Goal: Check status: Check status

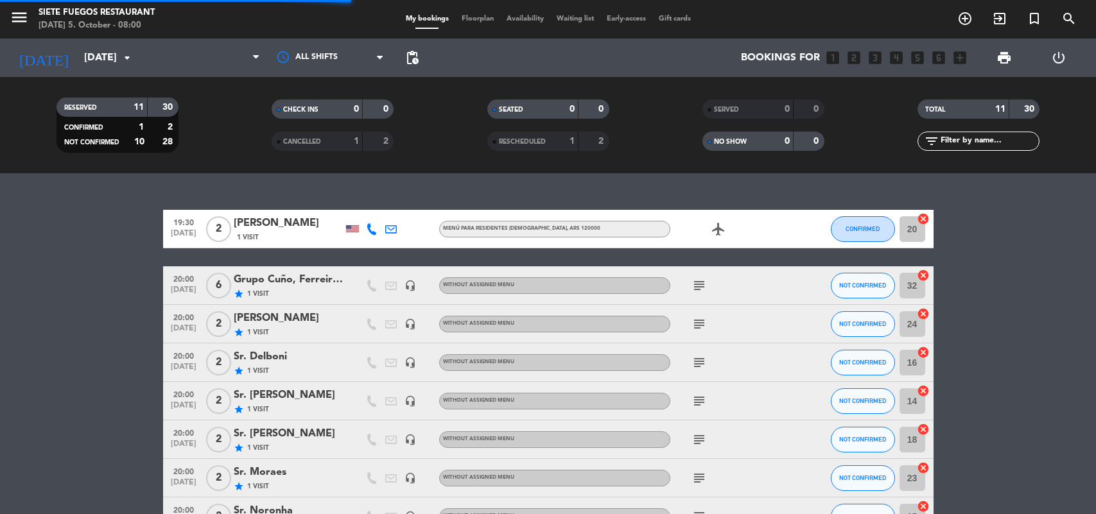
click at [239, 63] on span at bounding box center [202, 58] width 128 height 28
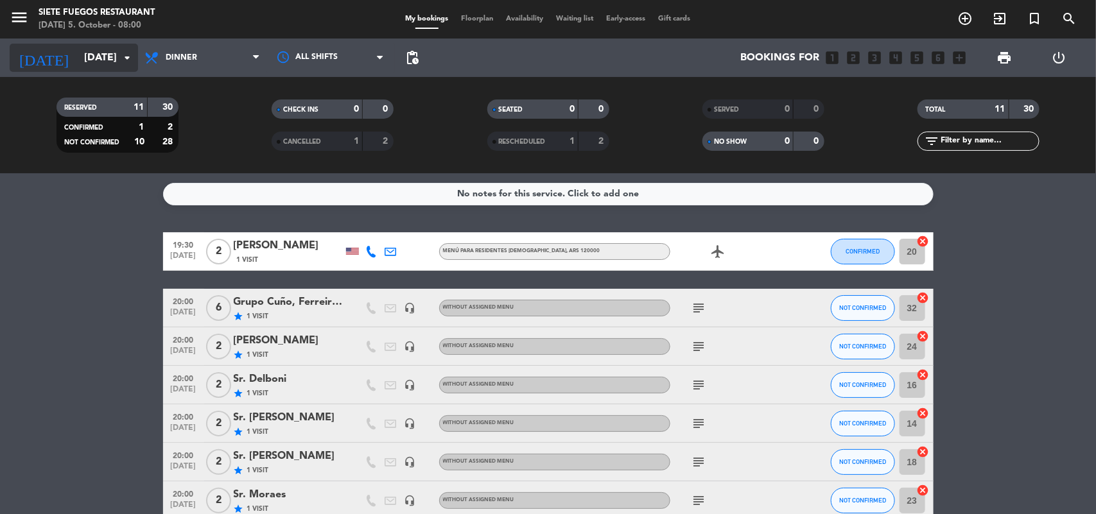
click at [101, 53] on input "[DATE]" at bounding box center [145, 58] width 135 height 25
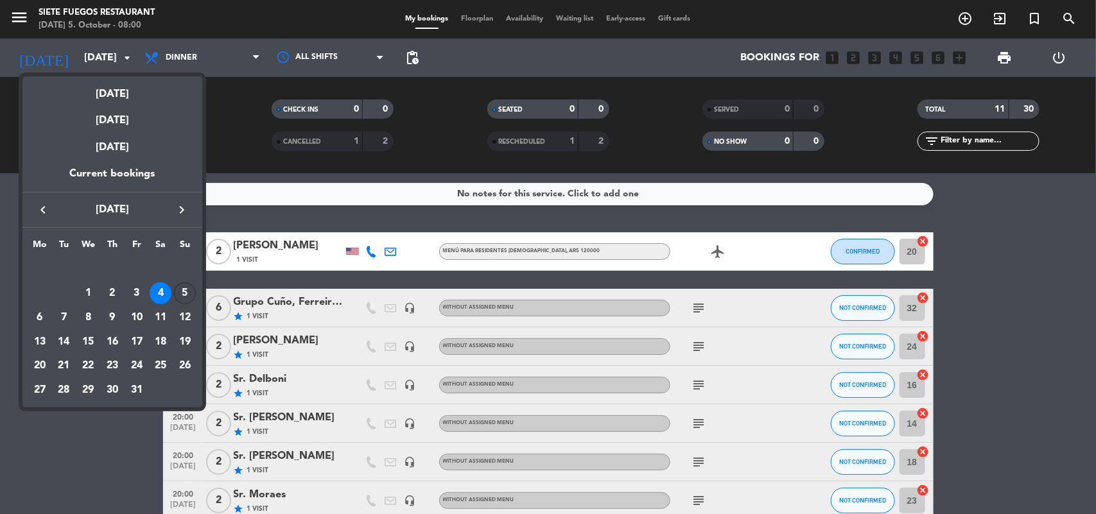
click at [187, 295] on div "5" at bounding box center [185, 293] width 22 height 22
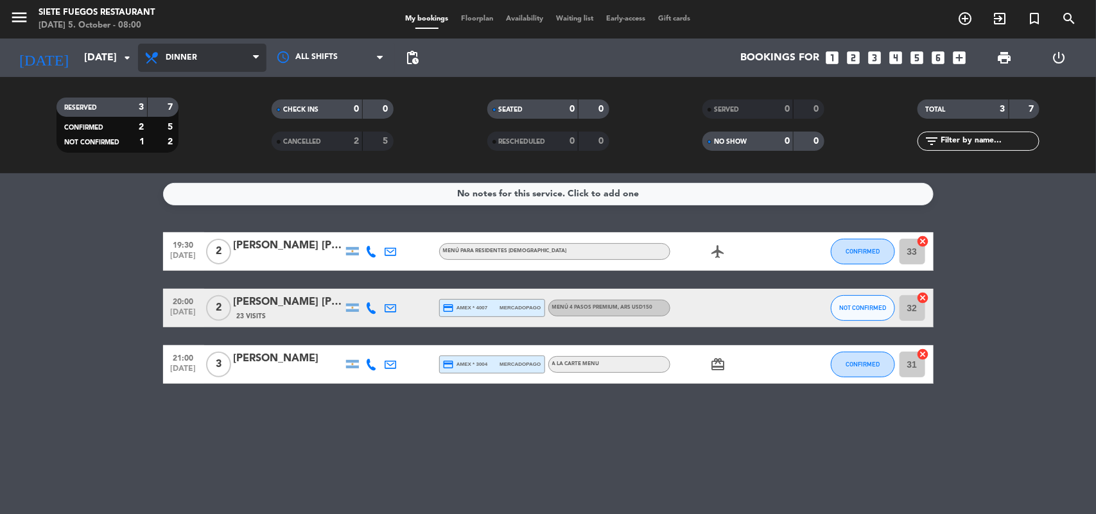
click at [235, 53] on span "Dinner" at bounding box center [202, 58] width 128 height 28
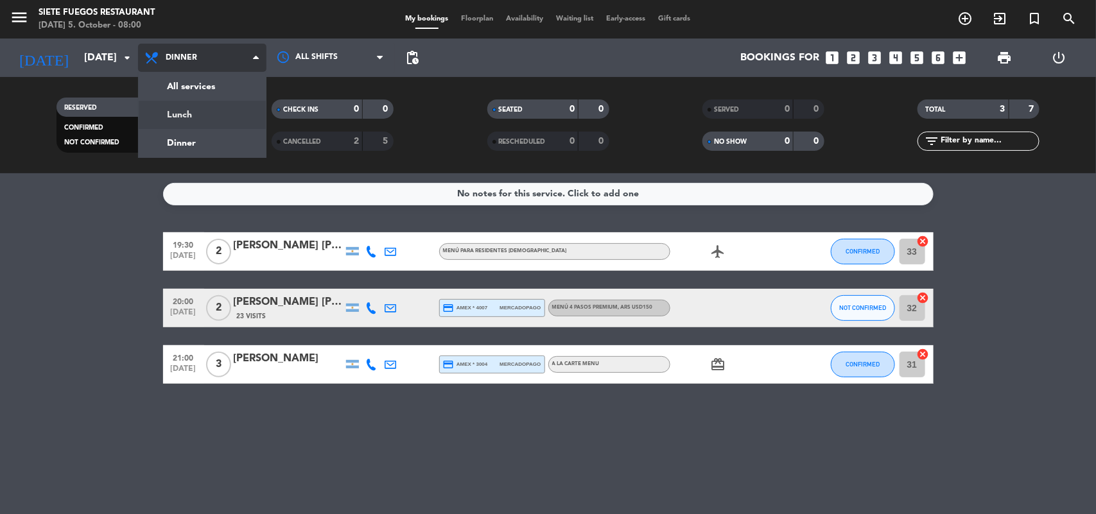
click at [216, 117] on div "menu Siete Fuegos Restaurant [DATE] 5. October - 08:00 My bookings Floorplan Av…" at bounding box center [548, 86] width 1096 height 173
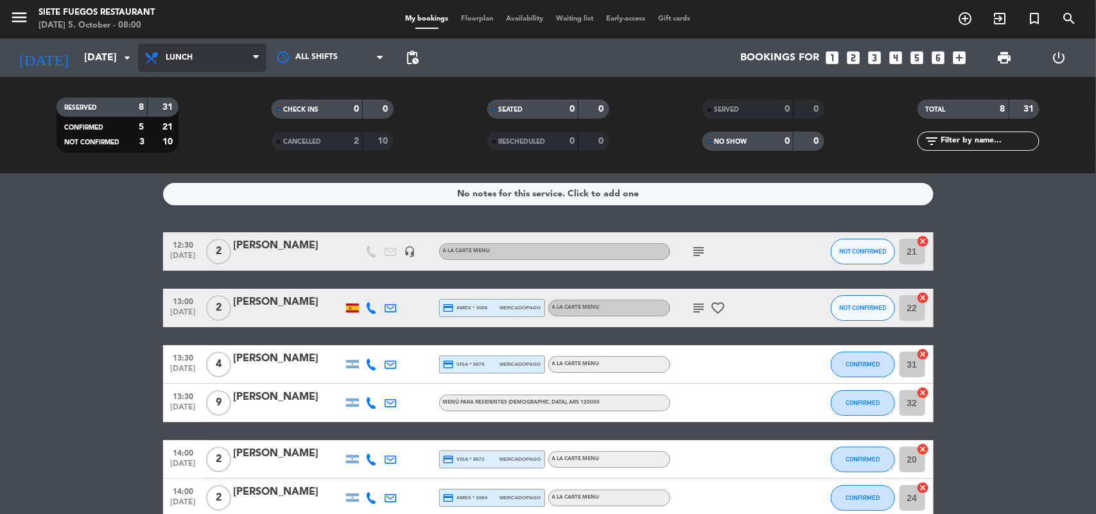
click at [199, 45] on span "Lunch" at bounding box center [202, 58] width 128 height 28
click at [168, 139] on div "menu Siete Fuegos Restaurant [DATE] 5. October - 08:00 My bookings Floorplan Av…" at bounding box center [548, 86] width 1096 height 173
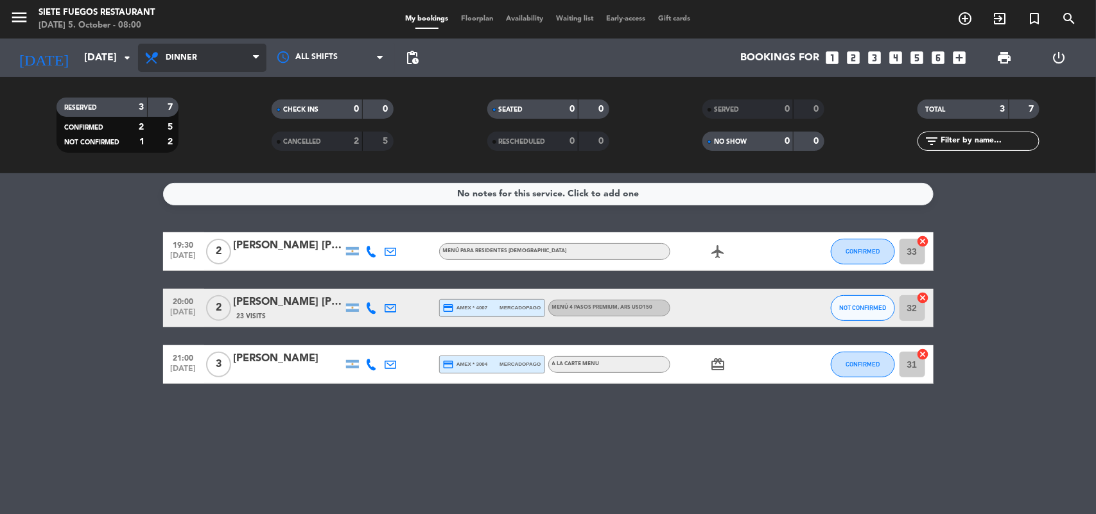
click at [178, 61] on span "Dinner" at bounding box center [181, 57] width 31 height 9
click at [159, 145] on div "menu Siete Fuegos Restaurant [DATE] 5. October - 08:00 My bookings Floorplan Av…" at bounding box center [548, 86] width 1096 height 173
click at [105, 61] on input "[DATE]" at bounding box center [145, 58] width 135 height 25
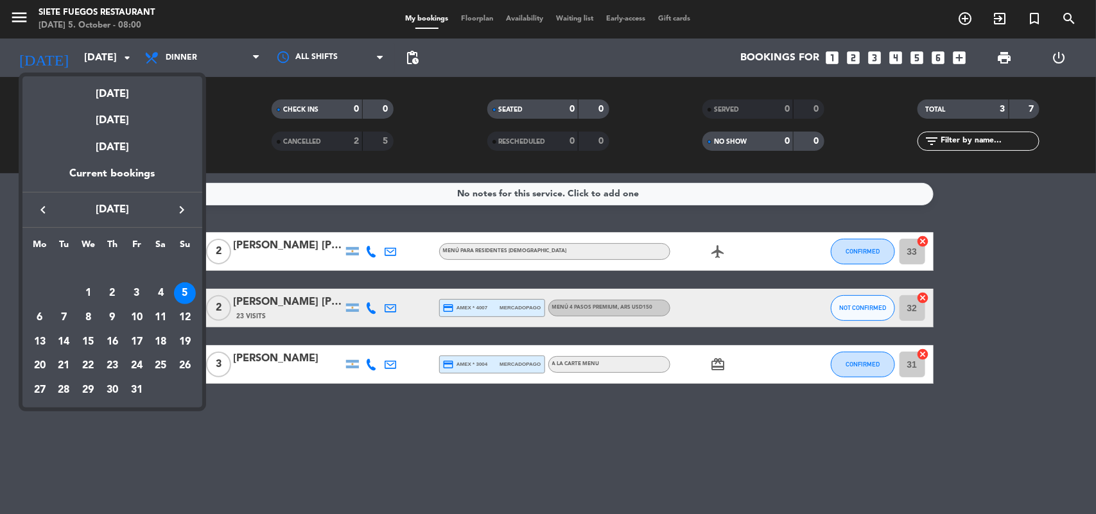
drag, startPoint x: 165, startPoint y: 293, endPoint x: 165, endPoint y: 284, distance: 9.0
click at [165, 289] on div "4" at bounding box center [161, 293] width 22 height 22
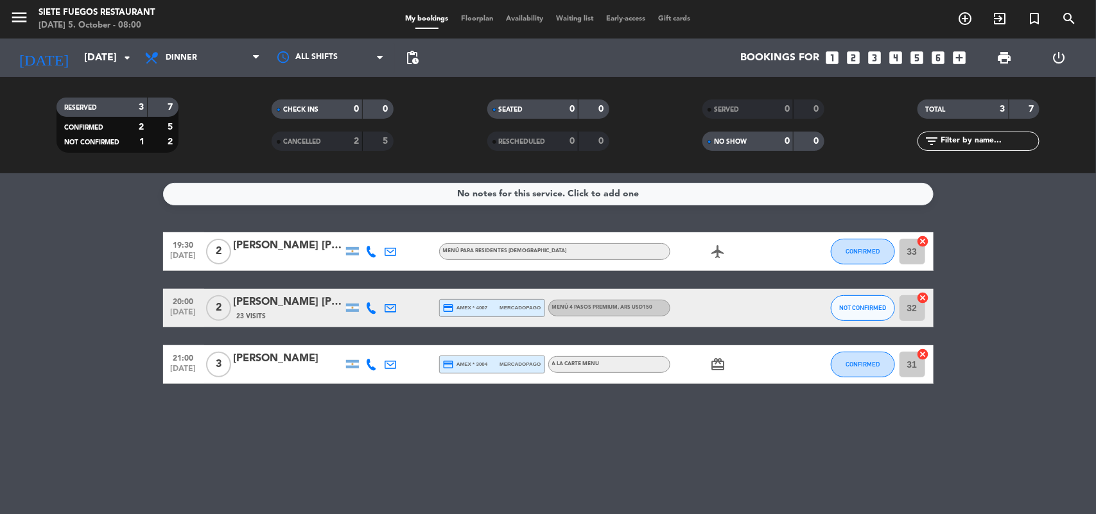
type input "[DATE]"
